Goal: Information Seeking & Learning: Learn about a topic

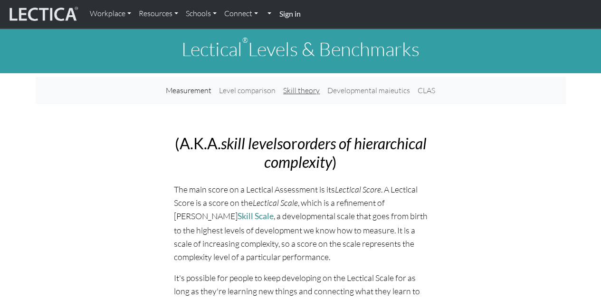
click at [295, 88] on link "Skill theory" at bounding box center [301, 90] width 44 height 19
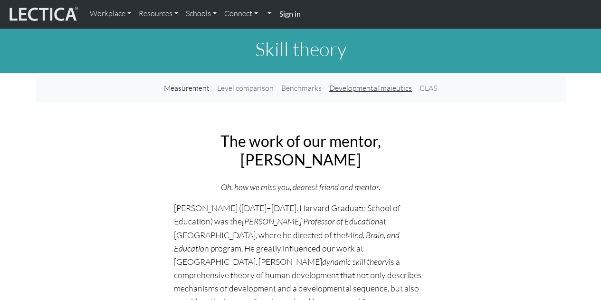
click at [337, 86] on link "Developmental maieutics" at bounding box center [370, 87] width 90 height 19
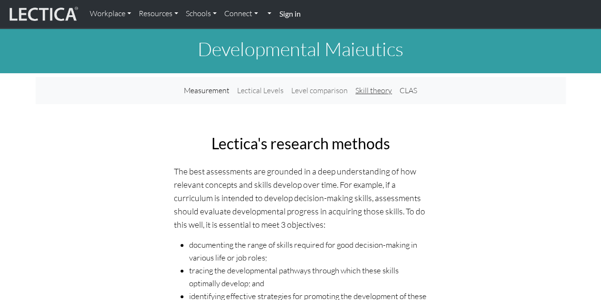
drag, startPoint x: 404, startPoint y: 92, endPoint x: 393, endPoint y: 90, distance: 11.0
click at [403, 92] on link "CLAS" at bounding box center [408, 90] width 25 height 19
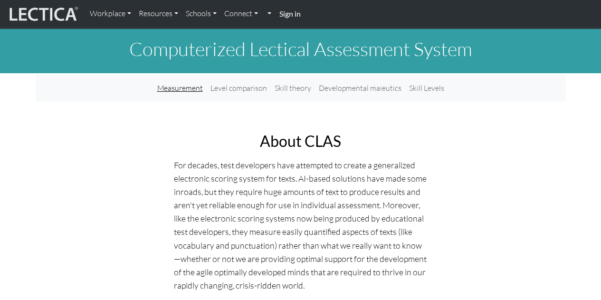
click at [182, 87] on link "Measurement" at bounding box center [179, 87] width 53 height 19
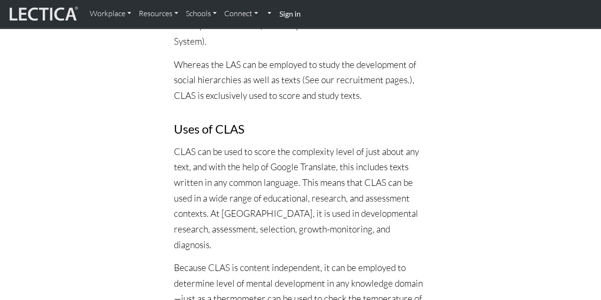
scroll to position [998, 0]
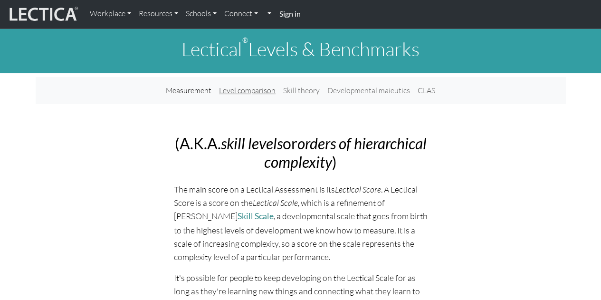
click at [251, 96] on link "Level comparison" at bounding box center [247, 90] width 64 height 19
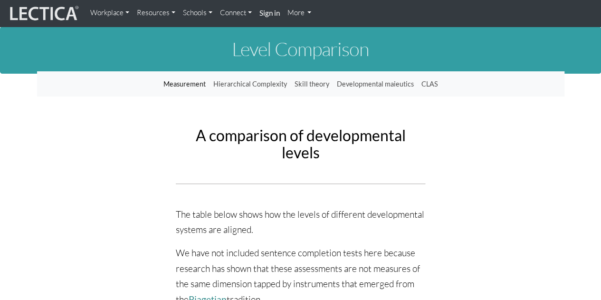
click at [183, 86] on link "Measurement" at bounding box center [185, 84] width 50 height 18
click at [222, 82] on link "Hierarchical Complexity" at bounding box center [250, 84] width 81 height 18
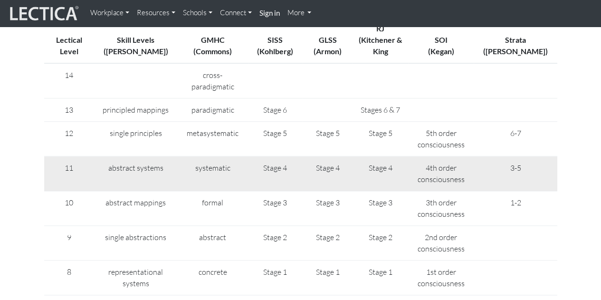
scroll to position [95, 0]
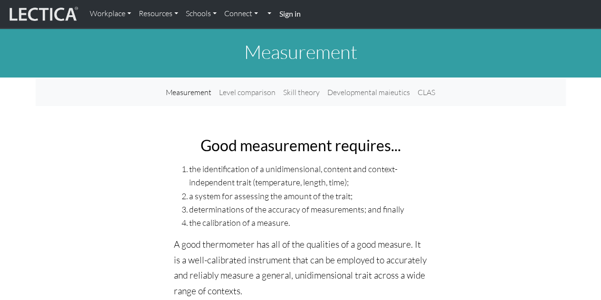
click at [138, 92] on div "Measurement Level comparison Skill theory Developmental maieutics CLAS" at bounding box center [301, 92] width 530 height 19
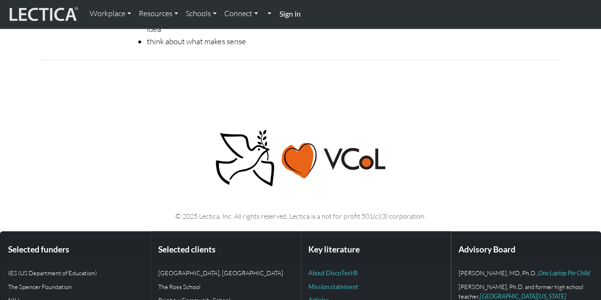
scroll to position [3948, 0]
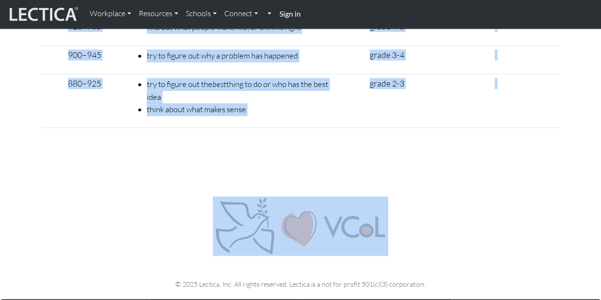
drag, startPoint x: 165, startPoint y: 40, endPoint x: 512, endPoint y: 151, distance: 363.8
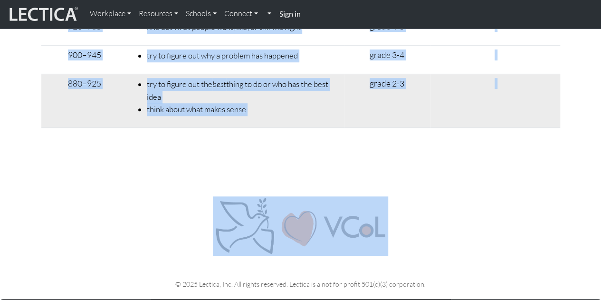
copy body "Lectical ® Levels & Benchmarks Measurement Level comparison Skill theory Develo…"
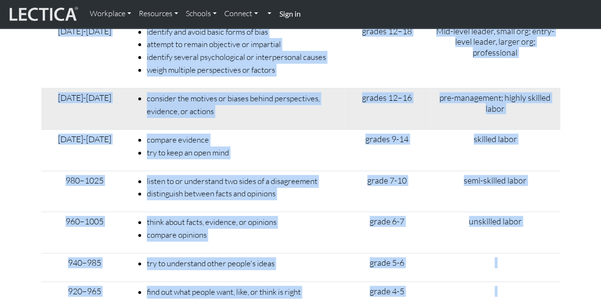
scroll to position [3616, 0]
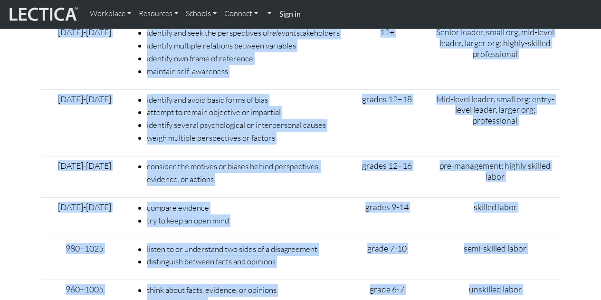
click at [564, 175] on div "Lectical Range When making decisions, individuals should be able to... Coursewo…" at bounding box center [301, -1] width 530 height 967
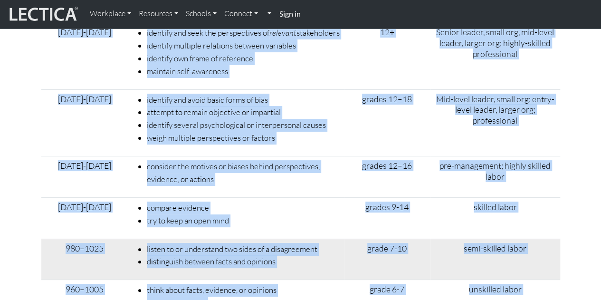
click at [516, 247] on td "semi-skilled labor" at bounding box center [495, 259] width 130 height 41
click at [535, 240] on td "semi-skilled labor" at bounding box center [495, 259] width 130 height 41
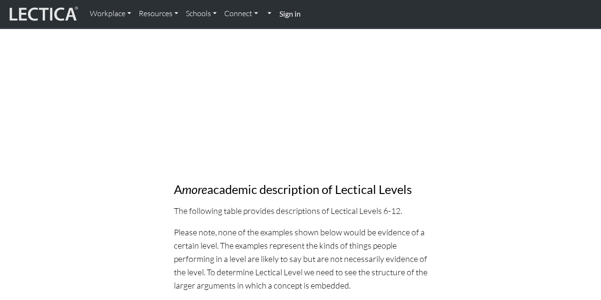
scroll to position [1116, 0]
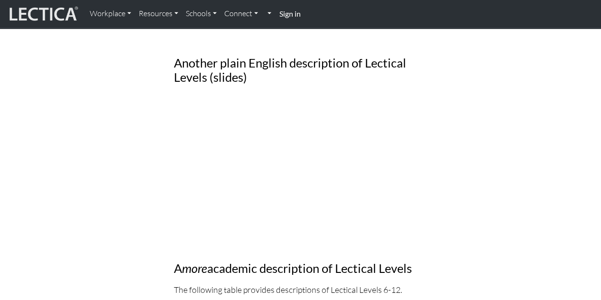
drag, startPoint x: 326, startPoint y: 104, endPoint x: 124, endPoint y: 144, distance: 205.8
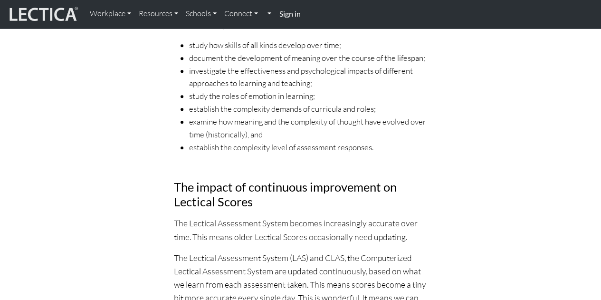
scroll to position [0, 0]
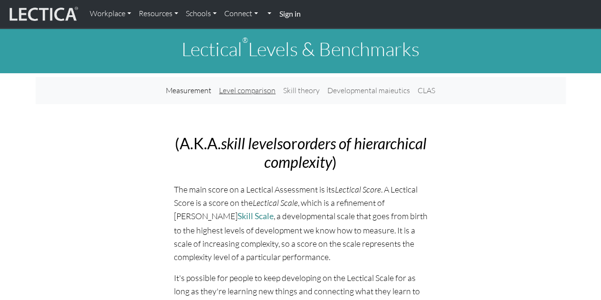
click at [244, 89] on link "Level comparison" at bounding box center [247, 90] width 64 height 19
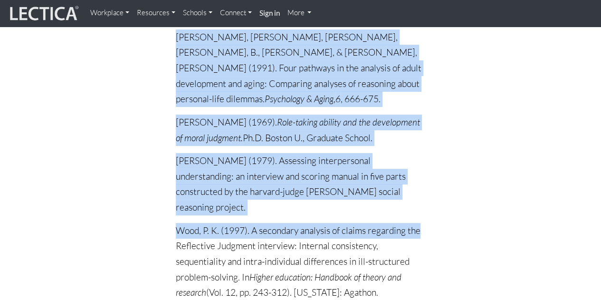
scroll to position [1881, 0]
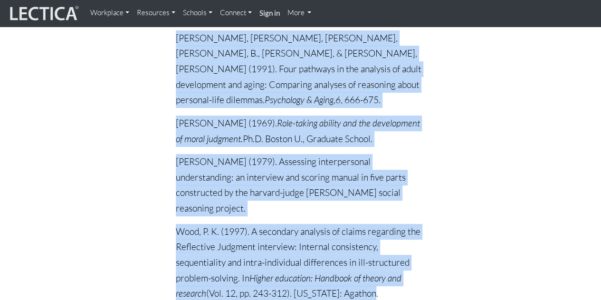
drag, startPoint x: 226, startPoint y: 49, endPoint x: 368, endPoint y: 102, distance: 151.5
copy body "Level Comparison Measurement Hierarchical Complexity Skill theory Developmental…"
click at [258, 224] on p "Wood, P. K. (1997). A secondary analysis of claims regarding the Reflective Jud…" at bounding box center [300, 262] width 249 height 77
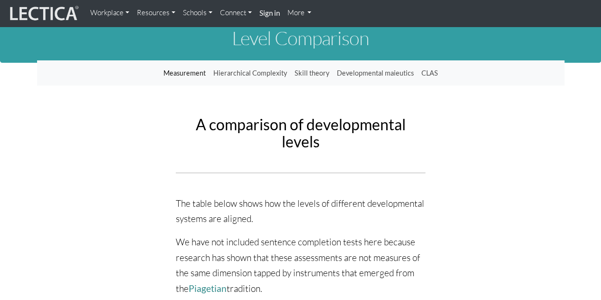
scroll to position [0, 0]
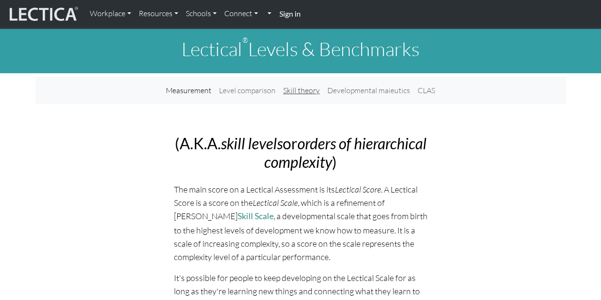
click at [299, 88] on link "Skill theory" at bounding box center [301, 90] width 44 height 19
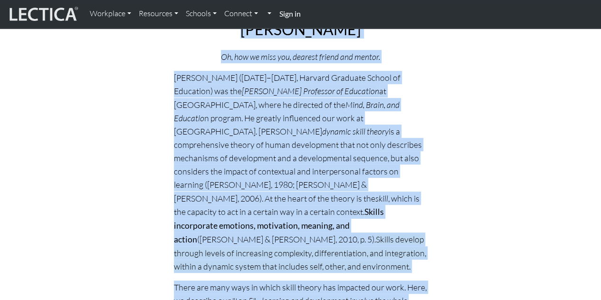
scroll to position [138, 0]
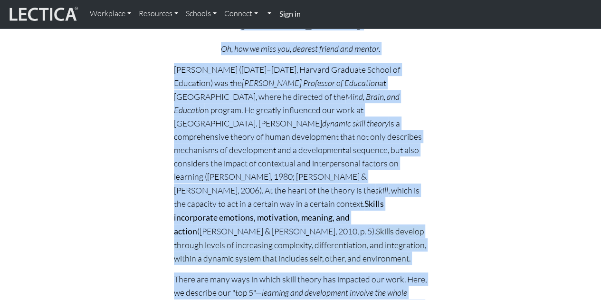
drag, startPoint x: 184, startPoint y: 93, endPoint x: 298, endPoint y: 237, distance: 184.0
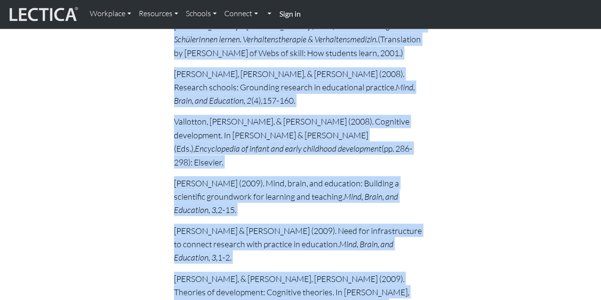
scroll to position [15080, 0]
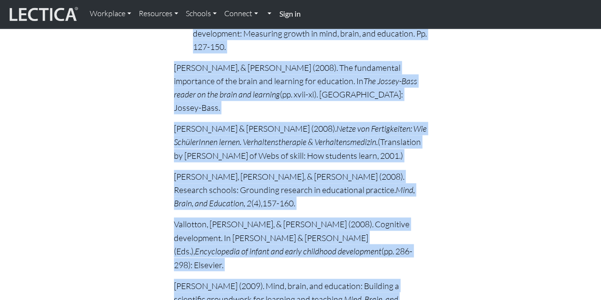
drag, startPoint x: 249, startPoint y: 49, endPoint x: 363, endPoint y: 228, distance: 211.5
copy body "Skill theory Measurement Level comparison Benchmarks Developmental maieutics CL…"
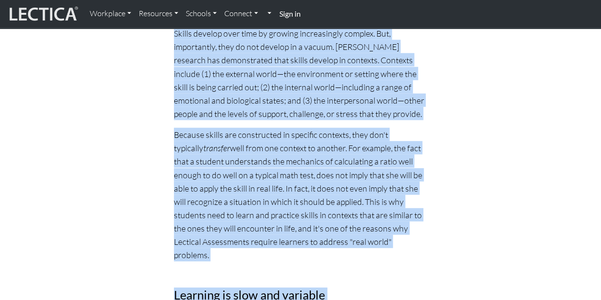
scroll to position [0, 0]
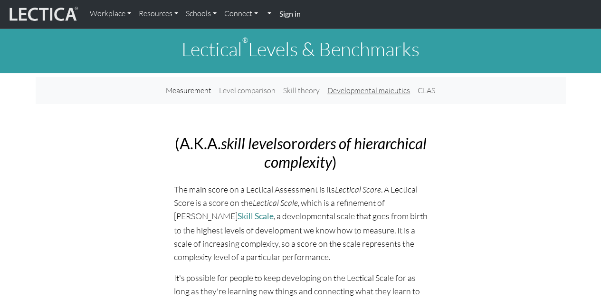
click at [343, 86] on link "Developmental maieutics" at bounding box center [369, 90] width 90 height 19
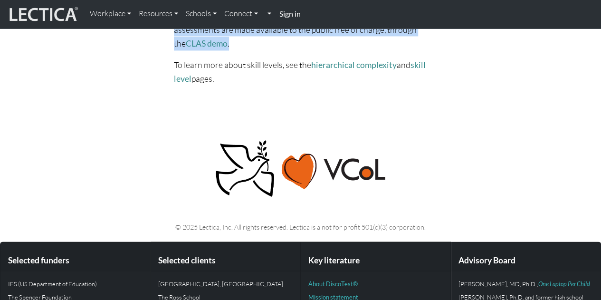
scroll to position [738, 0]
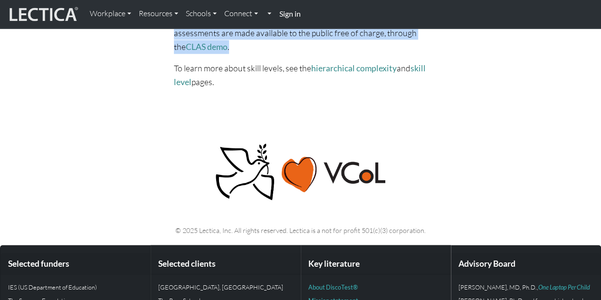
drag, startPoint x: 196, startPoint y: 61, endPoint x: 410, endPoint y: 79, distance: 215.5
copy body "Developmental Maieutics Measurement Lectical Levels Level comparison Skill theo…"
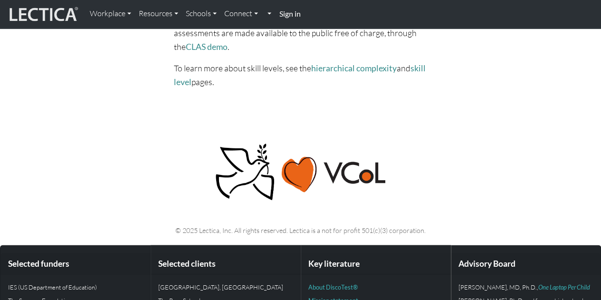
drag, startPoint x: 367, startPoint y: 95, endPoint x: 439, endPoint y: 131, distance: 79.9
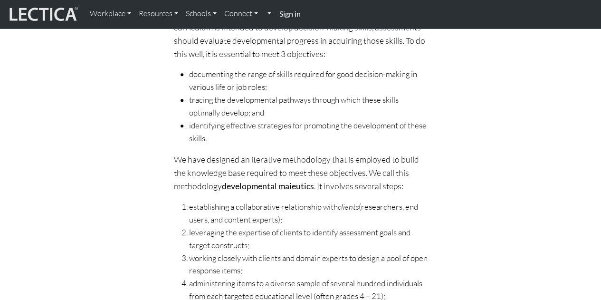
scroll to position [0, 0]
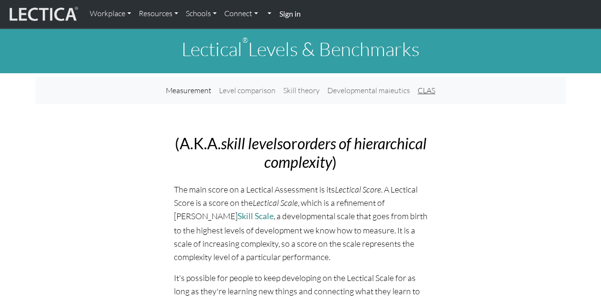
drag, startPoint x: 424, startPoint y: 89, endPoint x: 416, endPoint y: 89, distance: 7.6
click at [424, 89] on link "CLAS" at bounding box center [426, 90] width 25 height 19
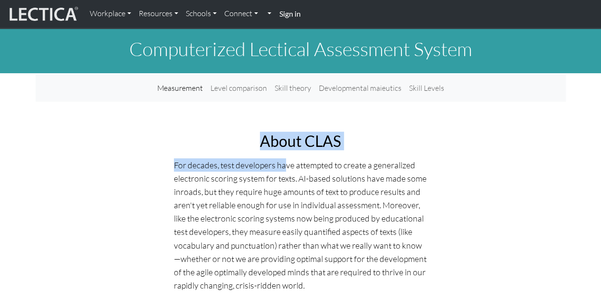
drag, startPoint x: 207, startPoint y: 125, endPoint x: 142, endPoint y: 68, distance: 86.6
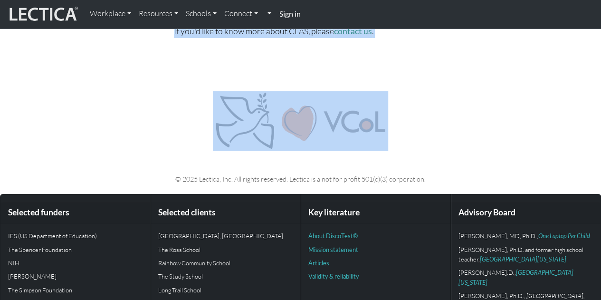
scroll to position [1610, 0]
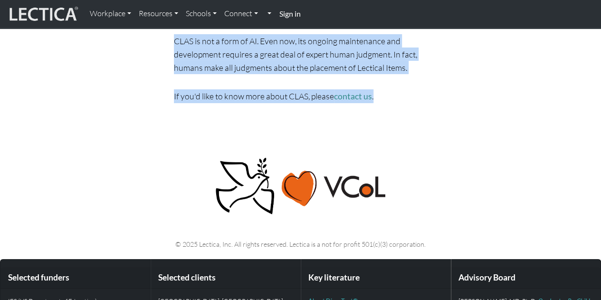
drag, startPoint x: 115, startPoint y: 40, endPoint x: 406, endPoint y: 89, distance: 294.9
copy body "Loremipsumdo Sitametc Adipiscing Elitse Doeiusmodte Incid utlaboreet Dolor magn…"
click at [179, 54] on p "CLAS is not a form of AI. Even now, its ongoing maintenance and development req…" at bounding box center [301, 54] width 254 height 40
drag, startPoint x: 450, startPoint y: 86, endPoint x: 465, endPoint y: 93, distance: 16.4
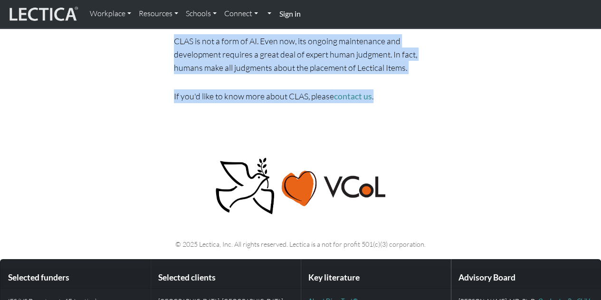
click at [382, 45] on p "CLAS is not a form of AI. Even now, its ongoing maintenance and development req…" at bounding box center [301, 54] width 254 height 40
click at [408, 38] on p "CLAS is not a form of AI. Even now, its ongoing maintenance and development req…" at bounding box center [301, 54] width 254 height 40
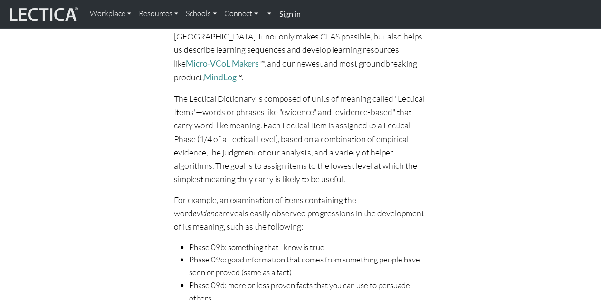
scroll to position [0, 0]
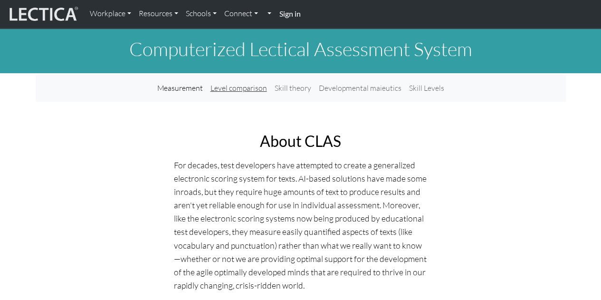
click at [245, 88] on link "Level comparison" at bounding box center [239, 87] width 64 height 19
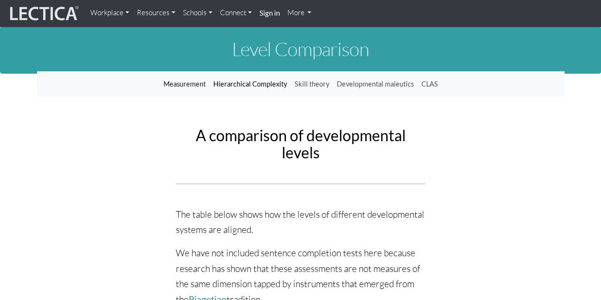
click at [245, 79] on link "Hierarchical Complexity" at bounding box center [250, 84] width 81 height 18
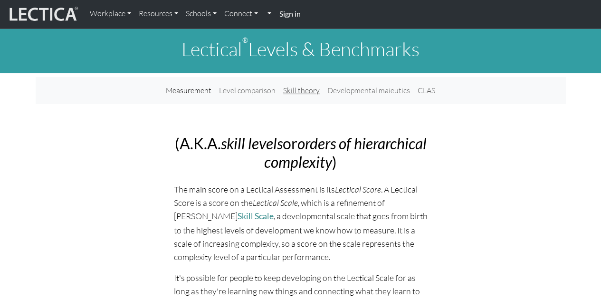
click at [299, 88] on link "Skill theory" at bounding box center [301, 90] width 44 height 19
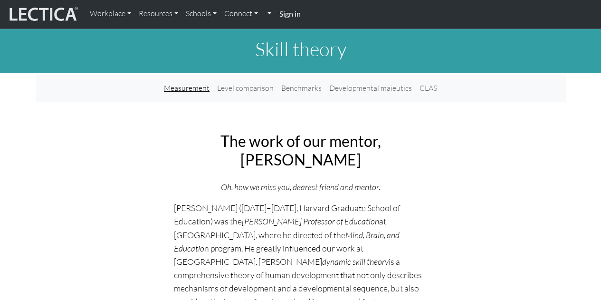
click at [185, 84] on link "Measurement" at bounding box center [186, 87] width 53 height 19
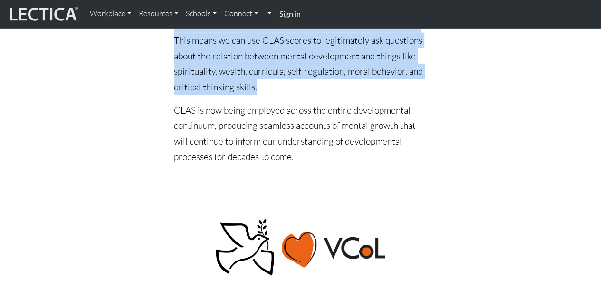
scroll to position [1301, 0]
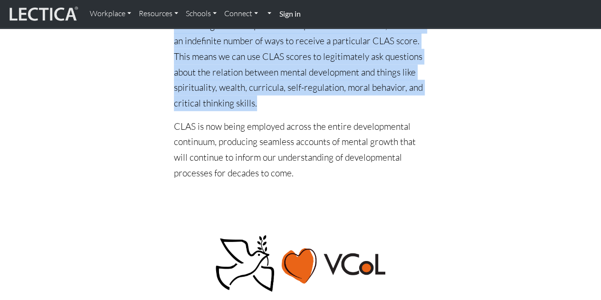
drag, startPoint x: 225, startPoint y: 49, endPoint x: 407, endPoint y: 124, distance: 196.6
copy body "Measurement Measurement Level comparison Skill theory Developmental maieutics C…"
click at [416, 119] on p "CLAS is now being employed across the entire developmental continuum, producing…" at bounding box center [301, 150] width 254 height 62
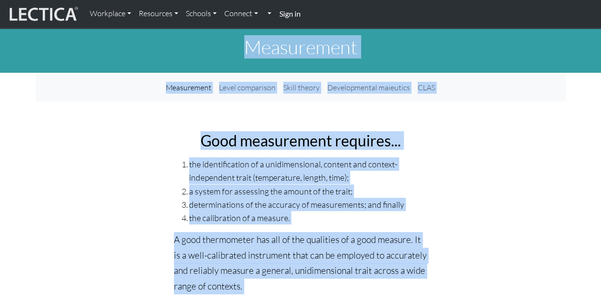
scroll to position [0, 0]
